Goal: Find specific page/section: Find specific page/section

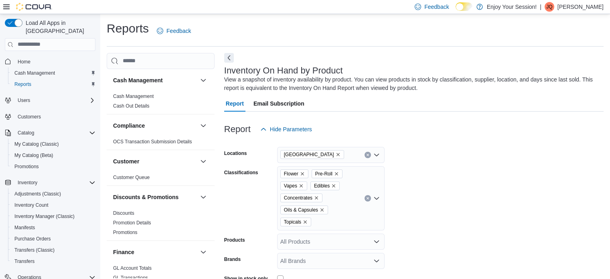
scroll to position [91, 0]
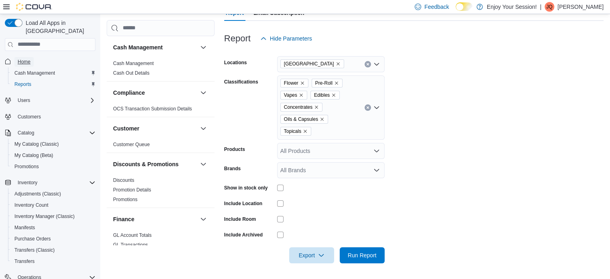
click at [29, 59] on span "Home" at bounding box center [24, 62] width 13 height 6
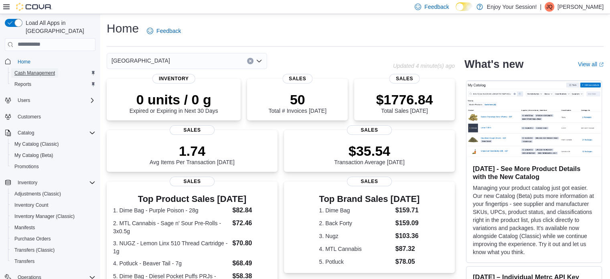
click at [50, 70] on span "Cash Management" at bounding box center [34, 73] width 40 height 6
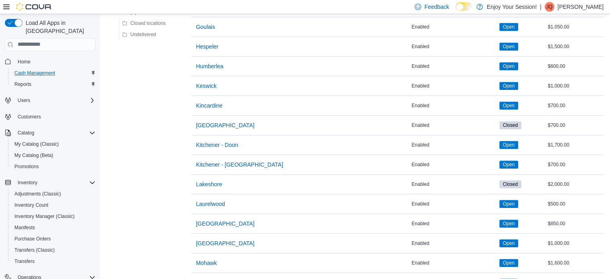
scroll to position [401, 0]
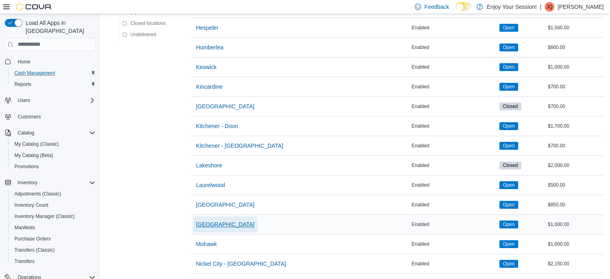
click at [212, 221] on span "[GEOGRAPHIC_DATA]" at bounding box center [225, 224] width 59 height 8
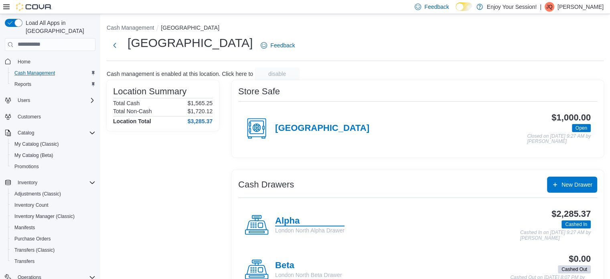
click at [286, 221] on h4 "Alpha" at bounding box center [309, 221] width 69 height 10
